Goal: Task Accomplishment & Management: Manage account settings

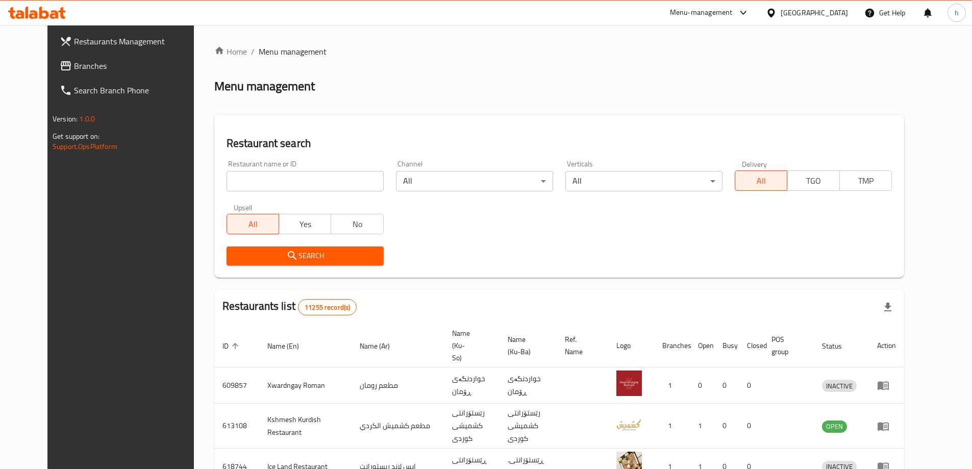
click at [74, 63] on span "Branches" at bounding box center [138, 66] width 128 height 12
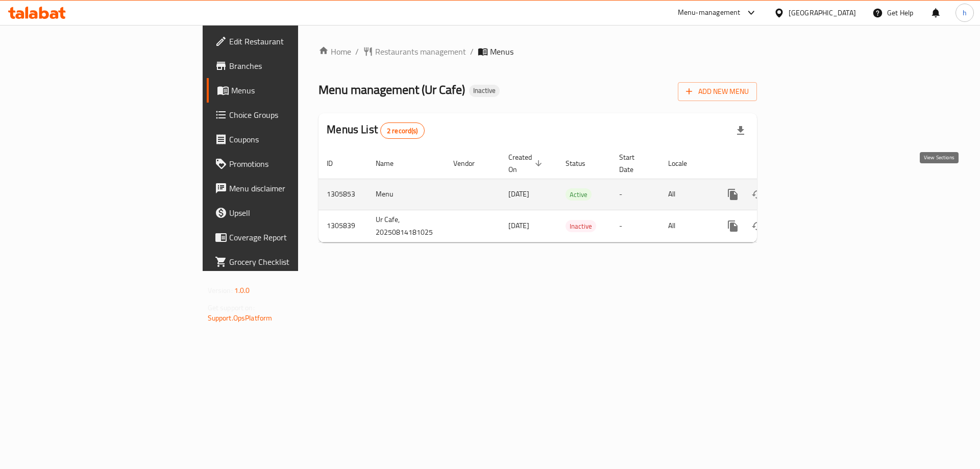
click at [813, 188] on icon "enhanced table" at bounding box center [806, 194] width 12 height 12
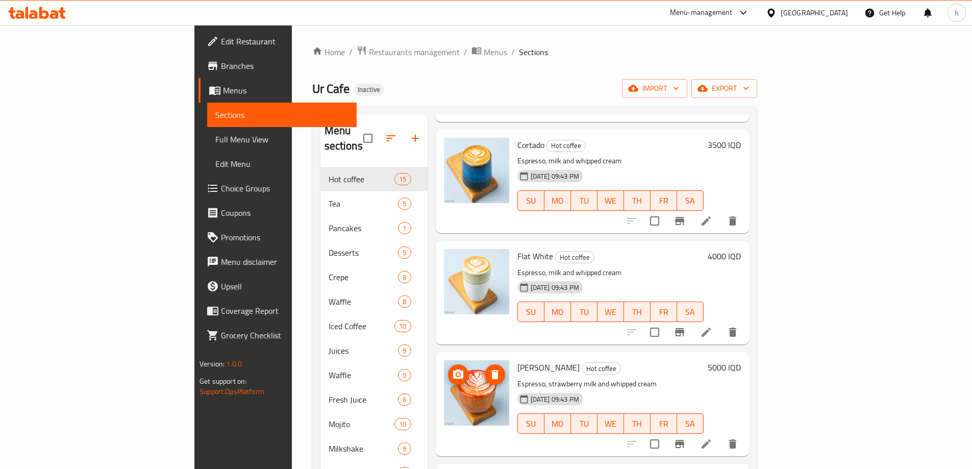
scroll to position [1229, 0]
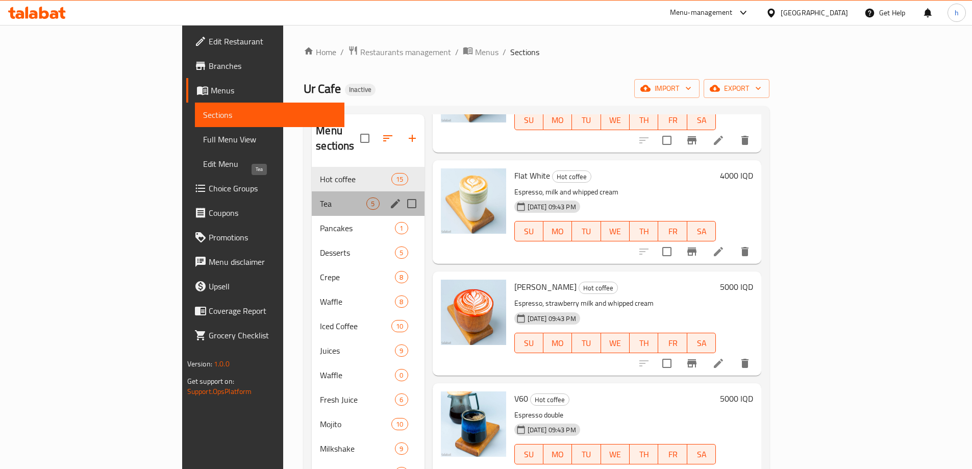
click at [320, 198] on span "Tea" at bounding box center [343, 204] width 46 height 12
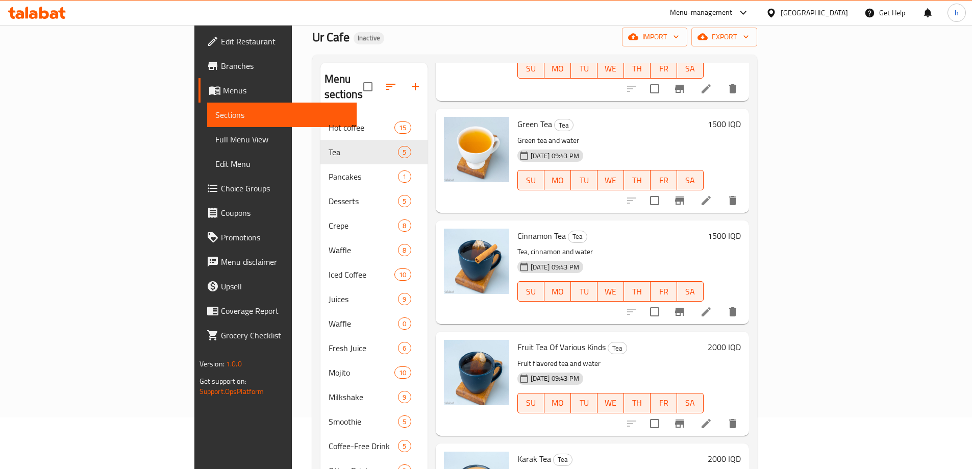
scroll to position [143, 0]
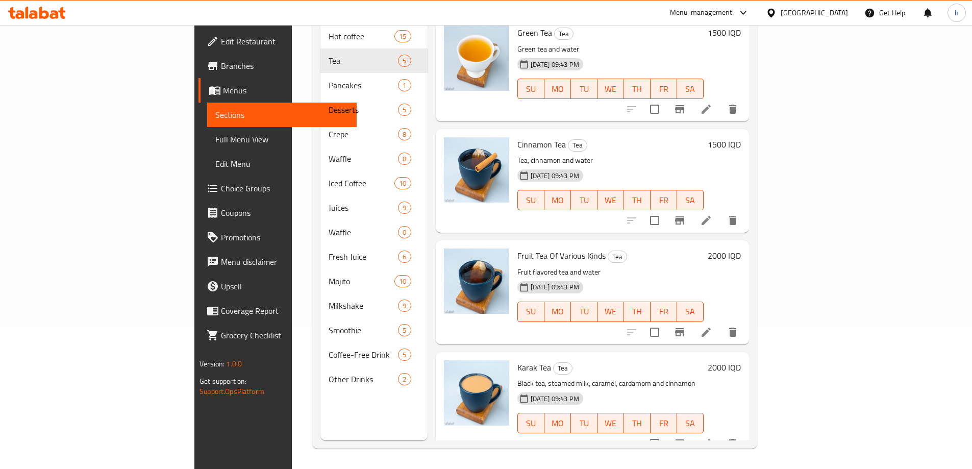
click at [712, 326] on icon at bounding box center [706, 332] width 12 height 12
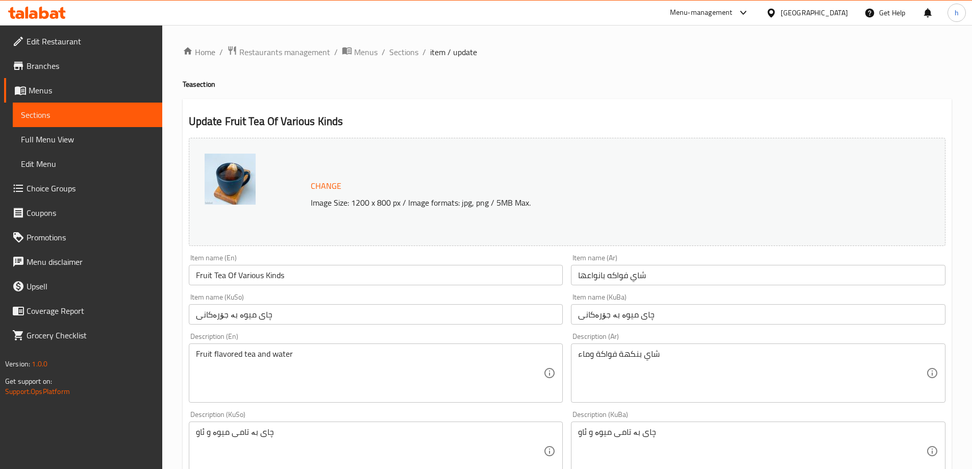
click at [269, 276] on input "Fruit Tea Of Various Kinds" at bounding box center [376, 275] width 375 height 20
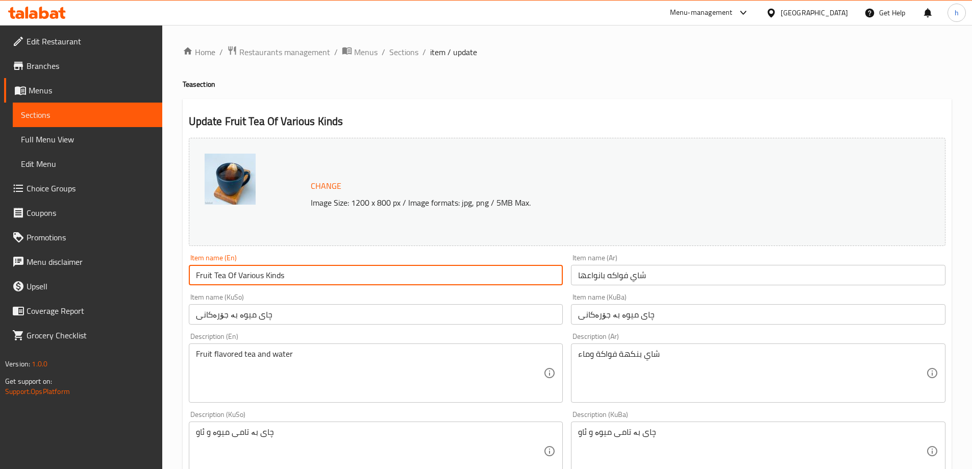
click at [269, 276] on input "Fruit Tea Of Various Kinds" at bounding box center [376, 275] width 375 height 20
click at [259, 278] on input "Fruit Tea Of Various Kinds" at bounding box center [376, 275] width 375 height 20
drag, startPoint x: 263, startPoint y: 278, endPoint x: 237, endPoint y: 297, distance: 32.5
click at [237, 297] on div "Change Image Size: 1200 x 800 px / Image formats: jpg, png / 5MB Max. Item name…" at bounding box center [567, 420] width 765 height 572
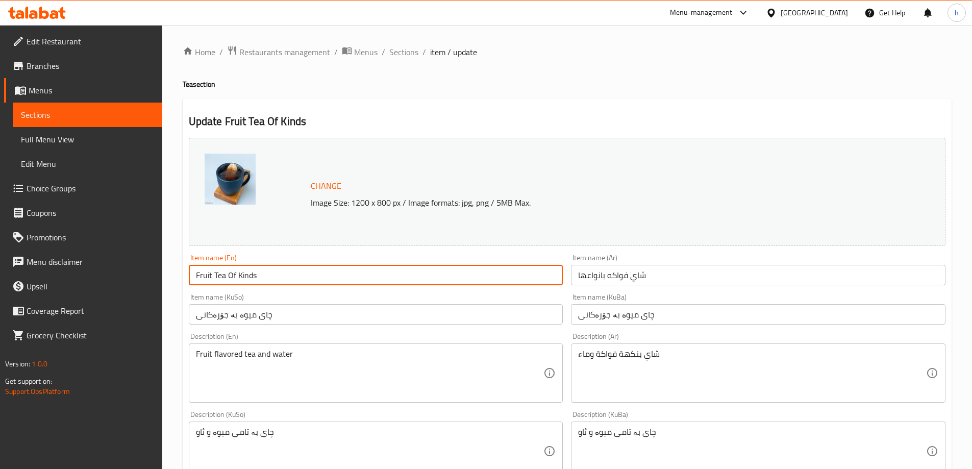
type input "Fruit Tea Of Kinds"
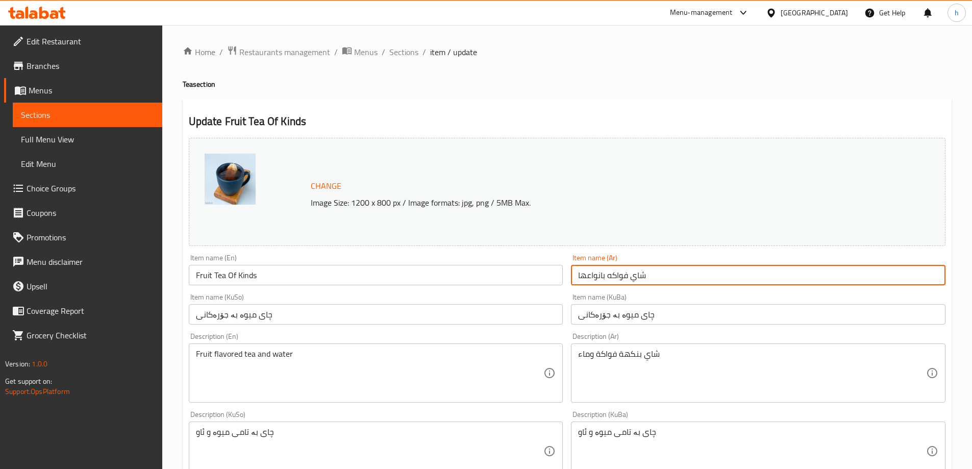
click at [627, 279] on input "شاي فواكه بانواعها" at bounding box center [758, 275] width 375 height 20
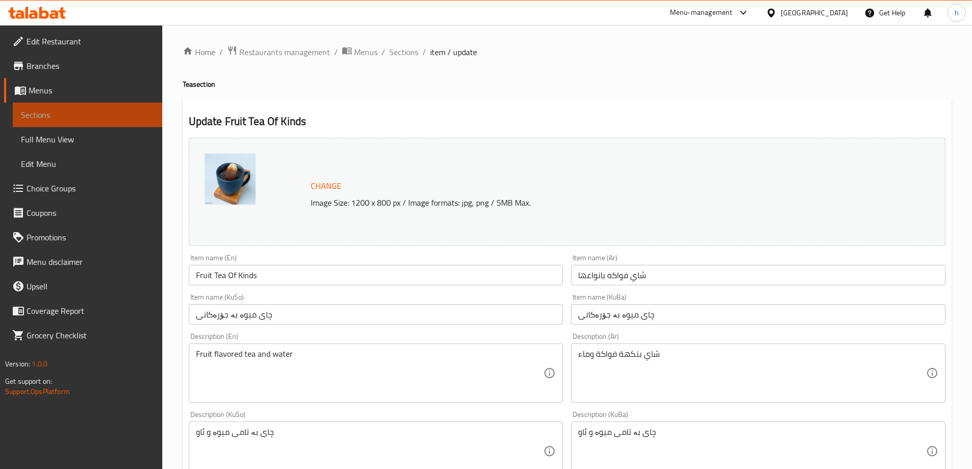
click at [41, 109] on span "Sections" at bounding box center [87, 115] width 133 height 12
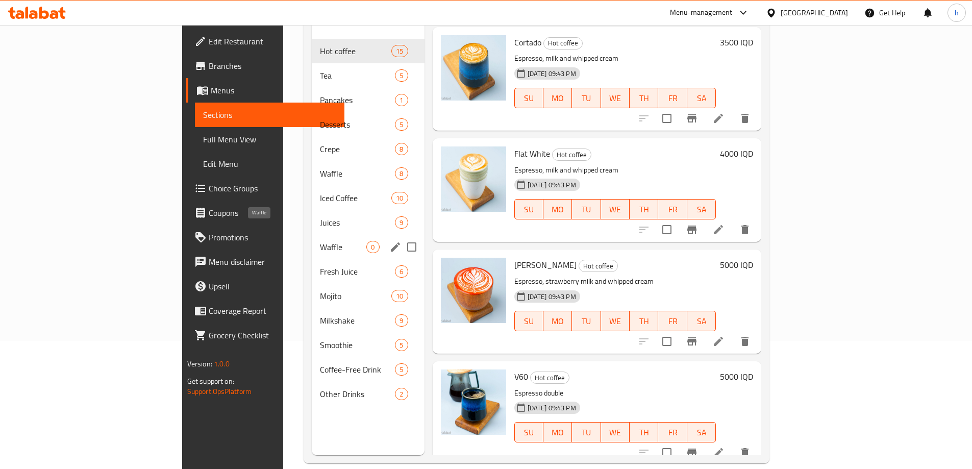
scroll to position [143, 0]
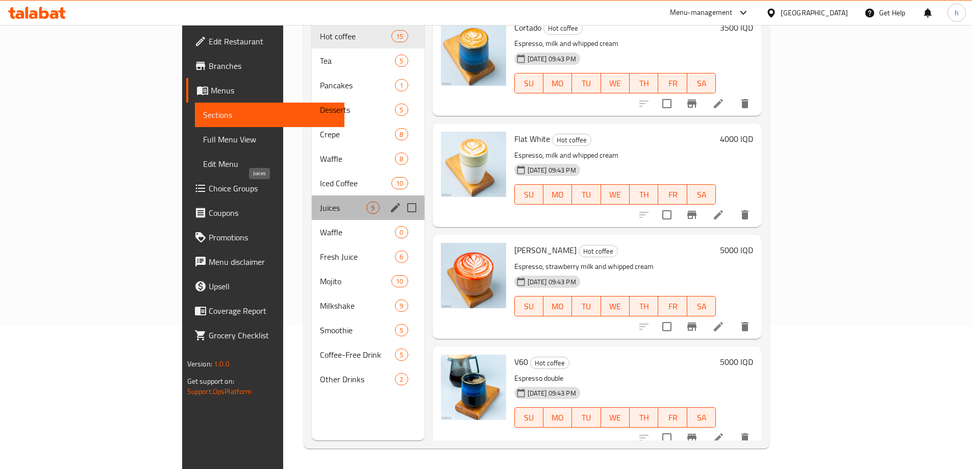
click at [320, 202] on span "Juices" at bounding box center [343, 208] width 46 height 12
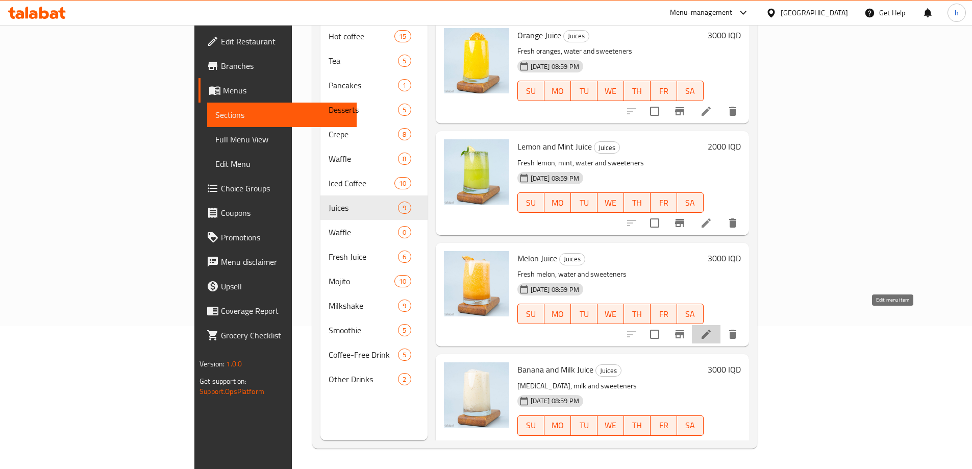
click at [711, 330] on icon at bounding box center [706, 334] width 9 height 9
